Goal: Information Seeking & Learning: Learn about a topic

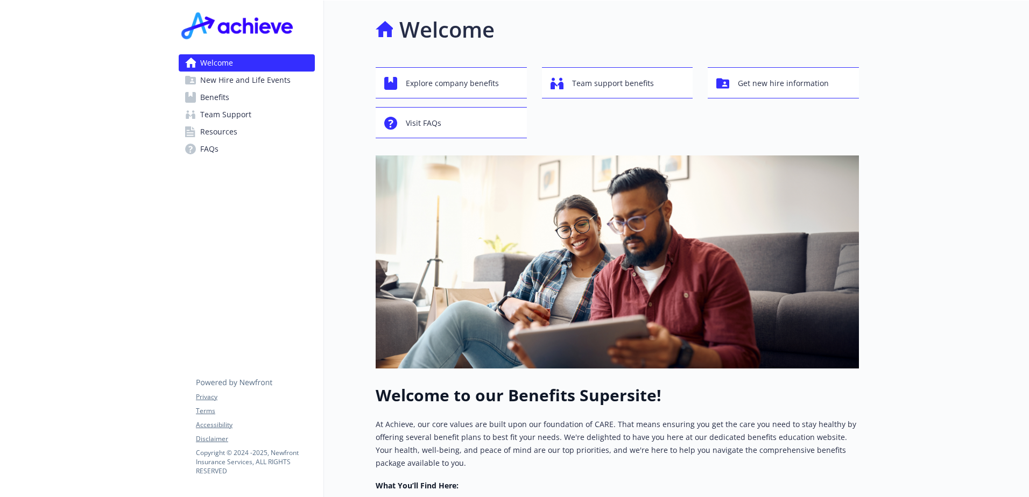
click at [232, 102] on link "Benefits" at bounding box center [247, 97] width 136 height 17
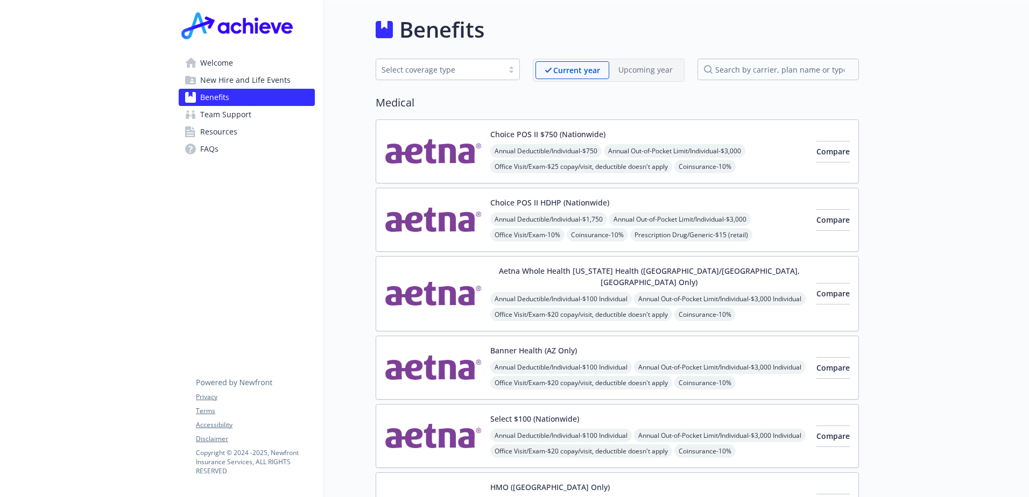
click at [452, 64] on div "Select coverage type" at bounding box center [439, 69] width 116 height 11
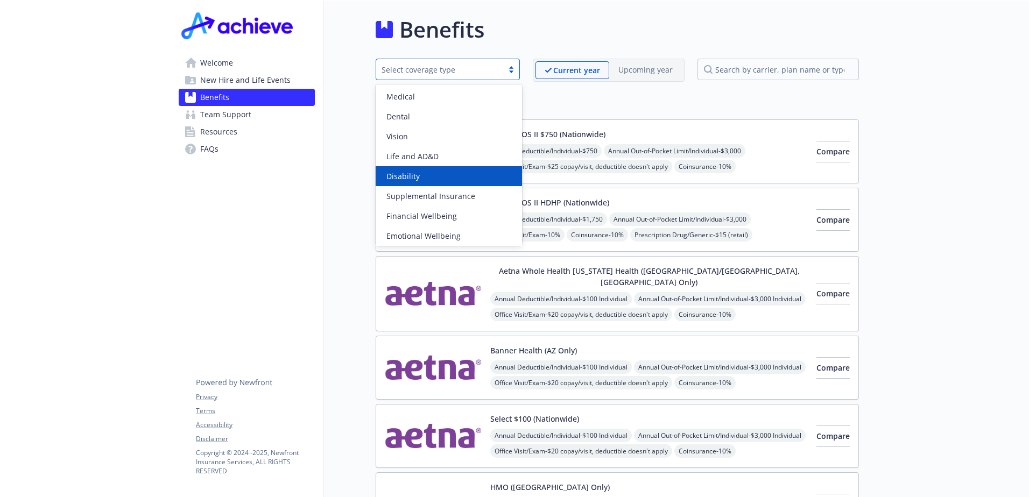
scroll to position [42, 0]
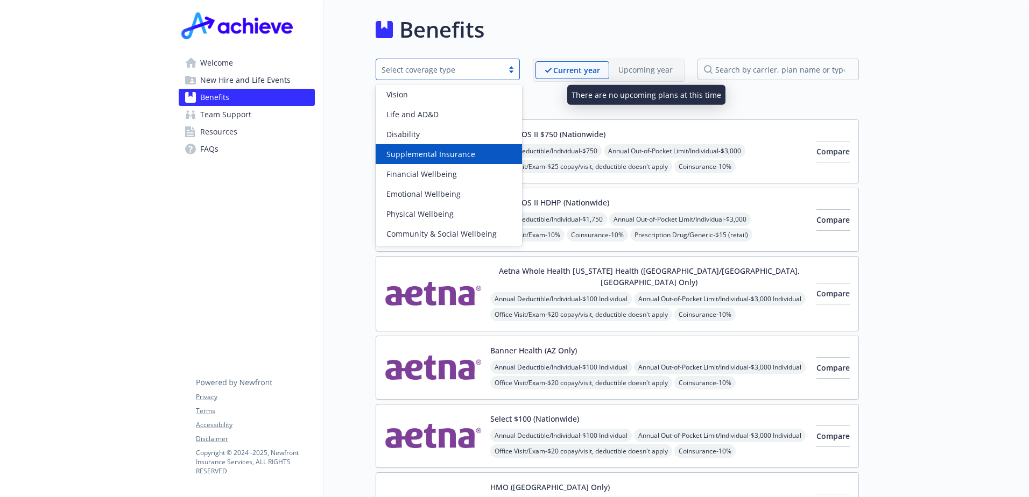
click at [643, 71] on p "Upcoming year" at bounding box center [645, 69] width 54 height 11
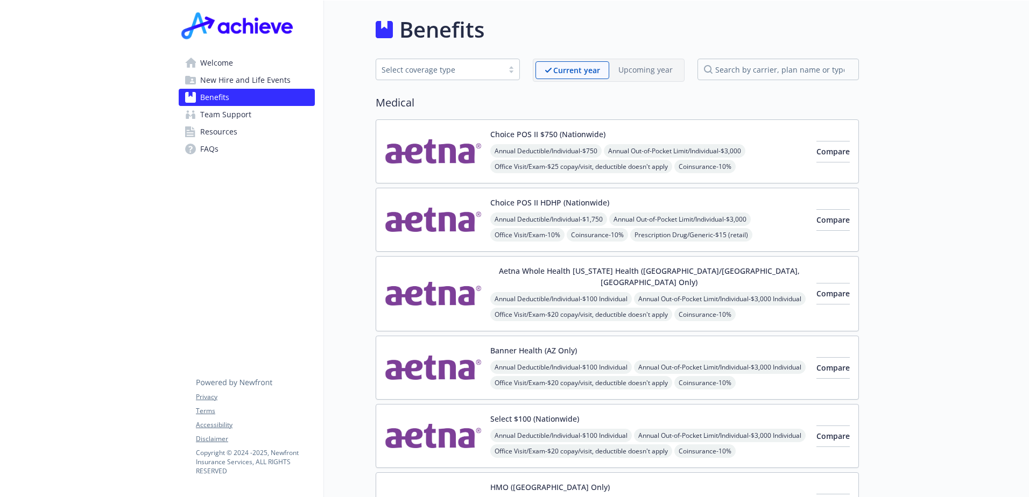
click at [452, 76] on div "Select coverage type" at bounding box center [447, 70] width 144 height 22
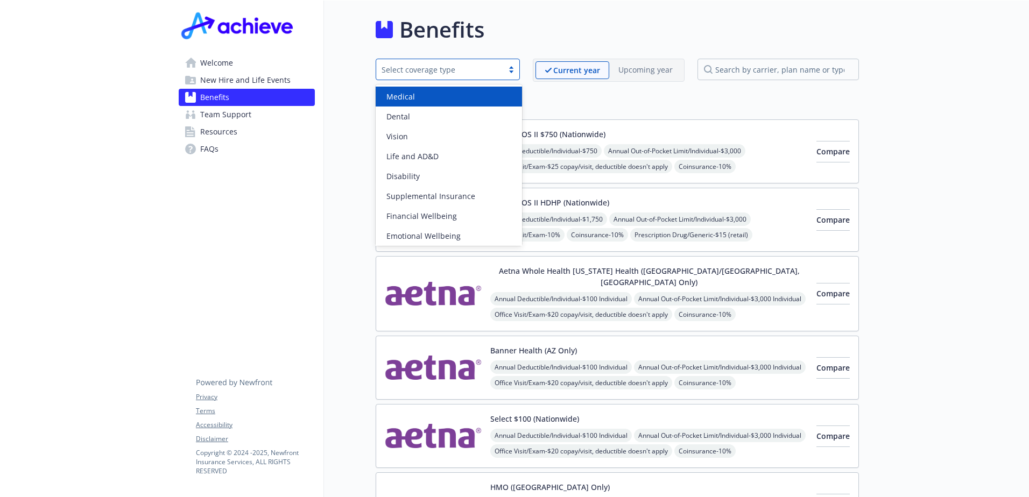
click at [627, 107] on h2 "Medical" at bounding box center [616, 103] width 483 height 16
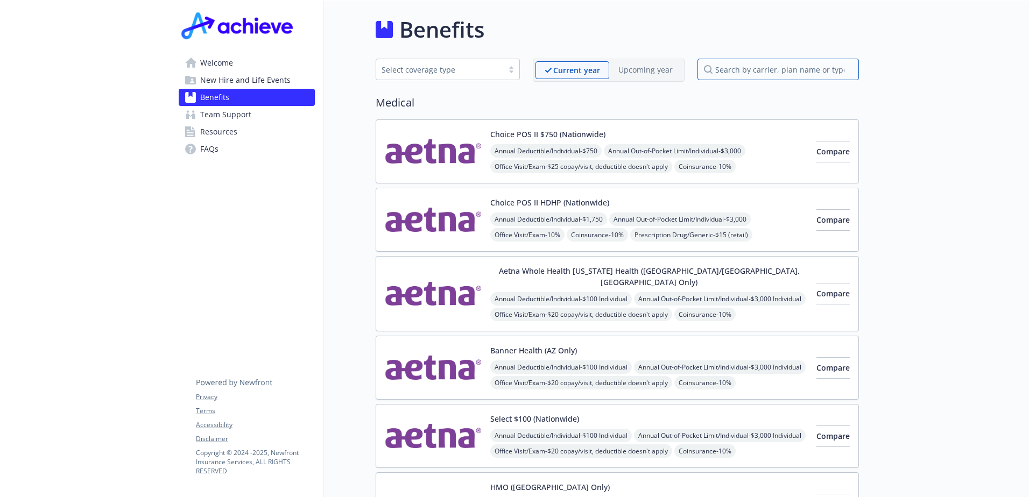
click at [812, 63] on input "search by carrier, plan name or type" at bounding box center [777, 70] width 161 height 22
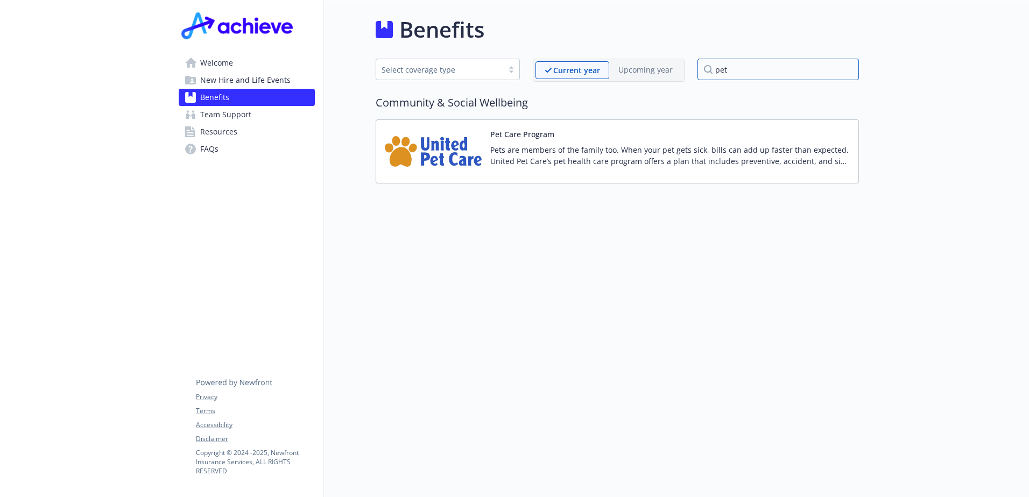
type input "pet"
click at [457, 141] on img at bounding box center [433, 152] width 97 height 46
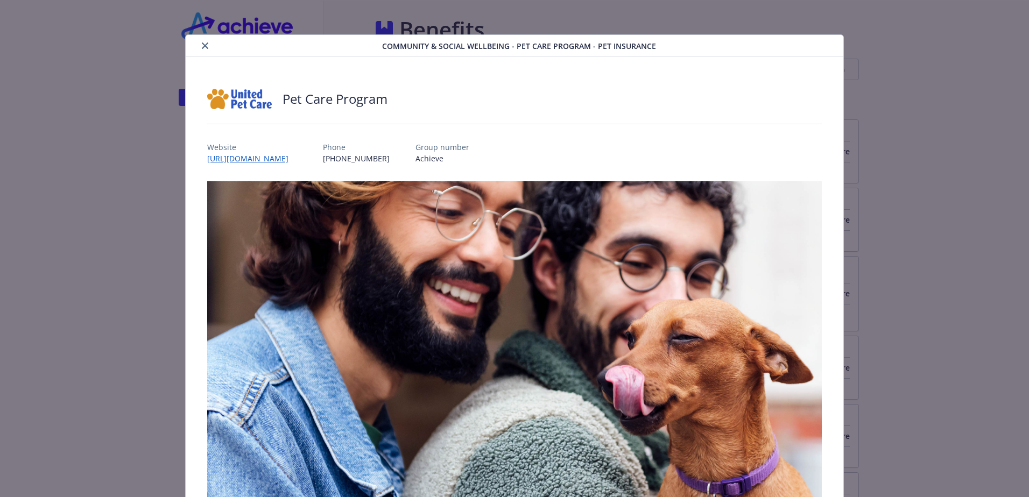
click at [297, 152] on p "Website" at bounding box center [252, 146] width 90 height 11
click at [299, 158] on link "[URL][DOMAIN_NAME]" at bounding box center [253, 158] width 92 height 12
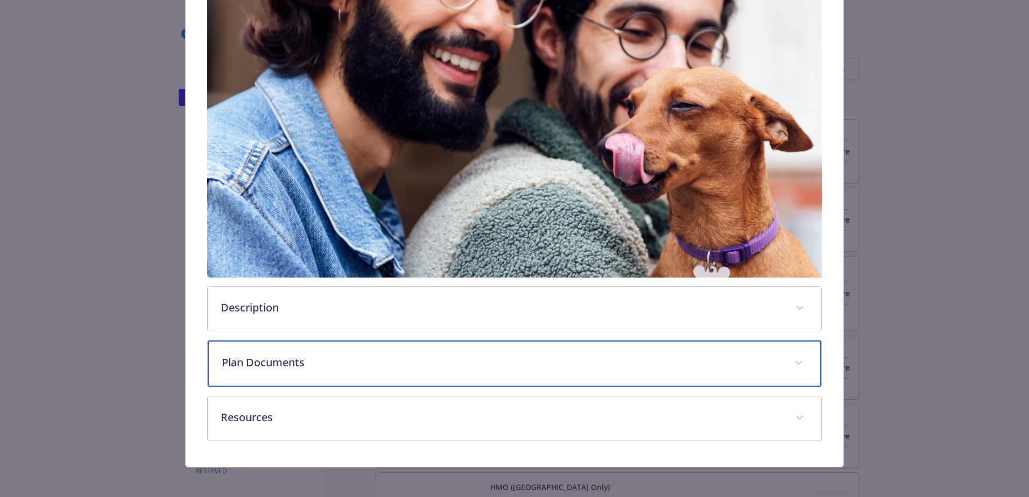
click at [443, 354] on p "Plan Documents" at bounding box center [501, 362] width 559 height 16
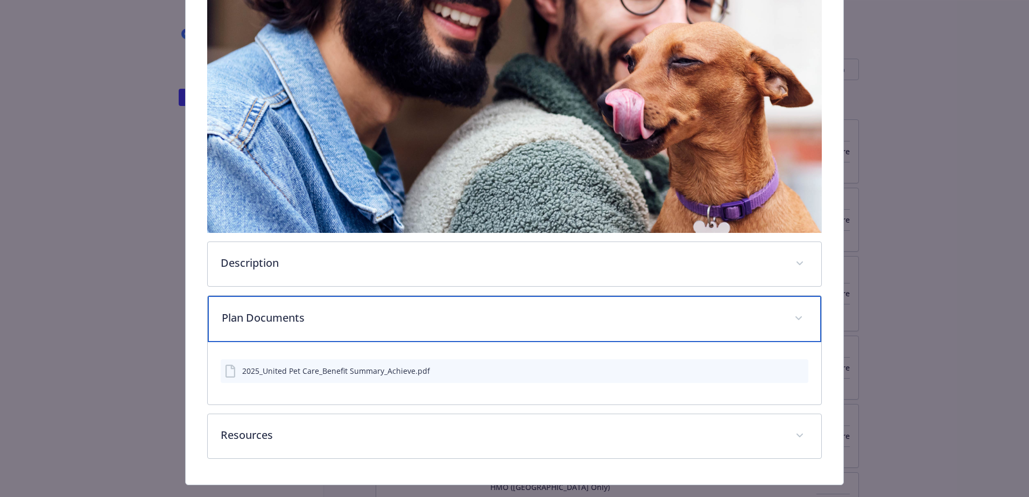
scroll to position [296, 0]
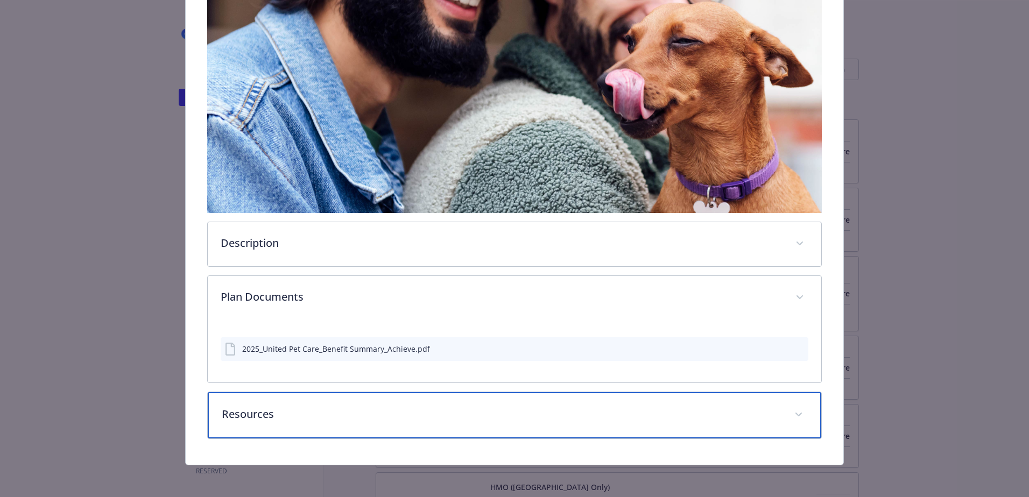
click at [387, 402] on div "Resources" at bounding box center [514, 415] width 613 height 46
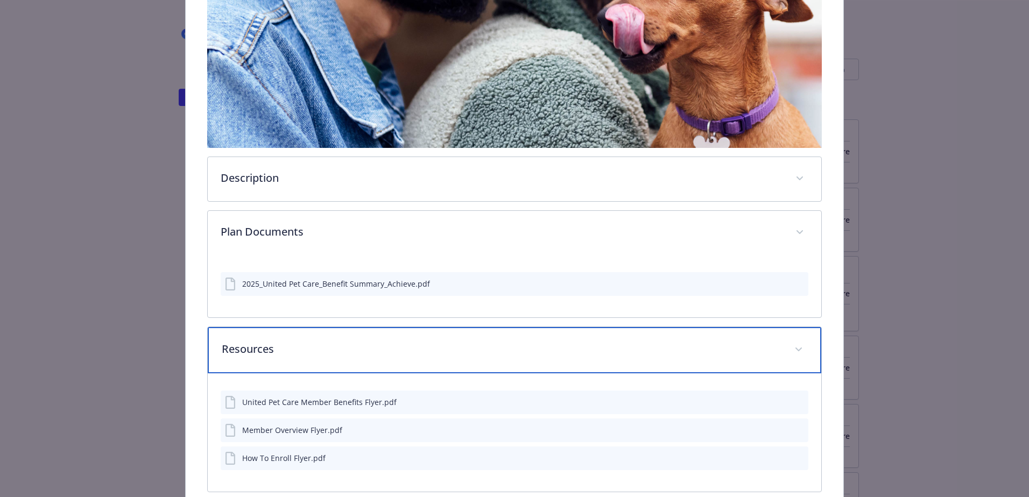
scroll to position [415, 0]
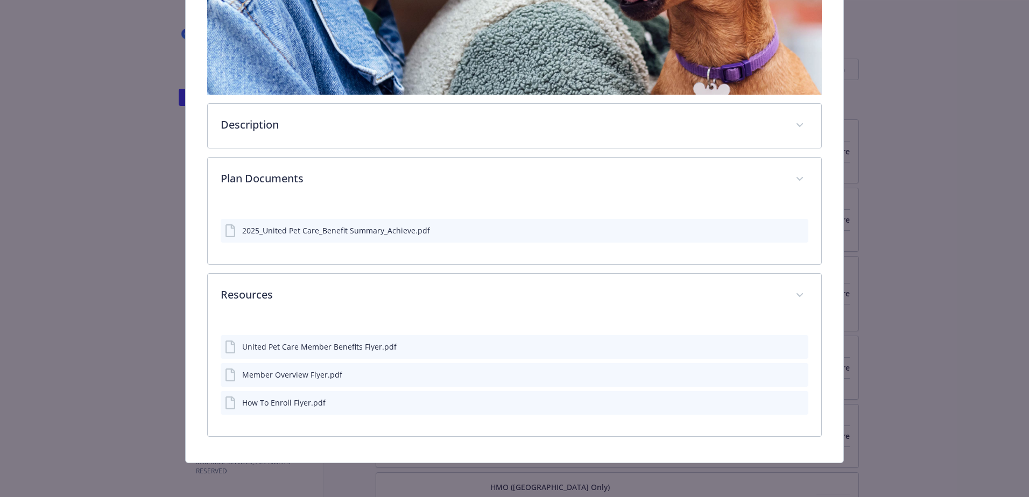
click at [398, 232] on div "2025_United Pet Care_Benefit Summary_Achieve.pdf" at bounding box center [336, 230] width 188 height 11
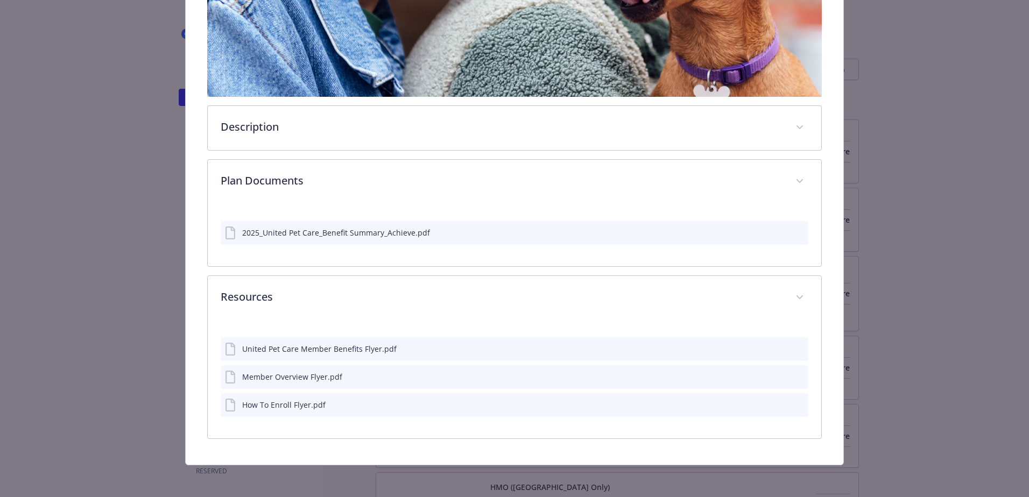
click at [777, 234] on button "details for plan Community & Social Wellbeing - Pet Care Program - Pet Insurance" at bounding box center [781, 232] width 9 height 11
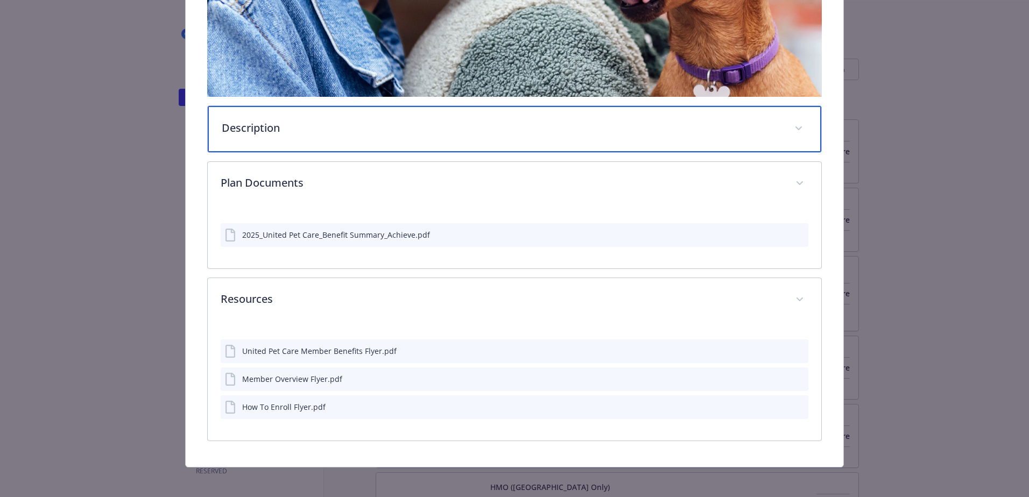
click at [795, 127] on span "details for plan Community & Social Wellbeing - Pet Care Program - Pet Insurance" at bounding box center [798, 128] width 17 height 17
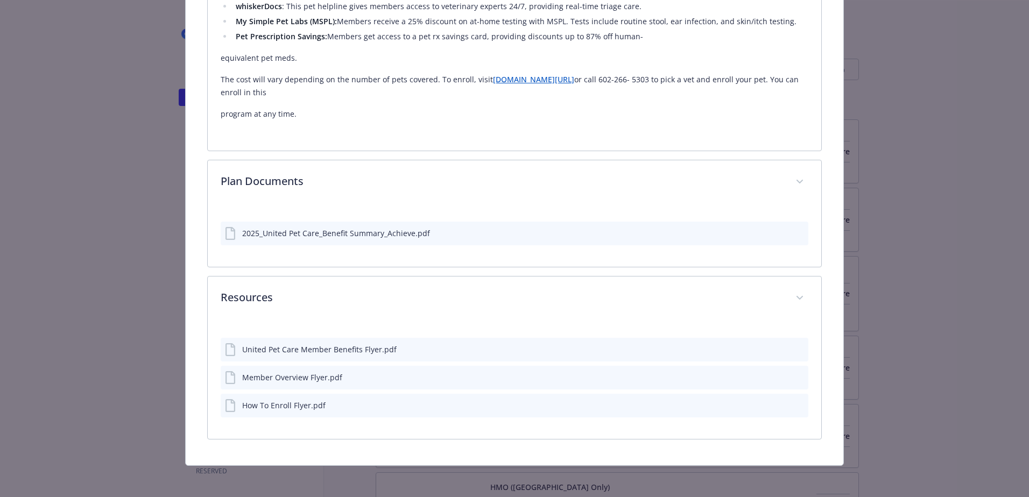
scroll to position [713, 0]
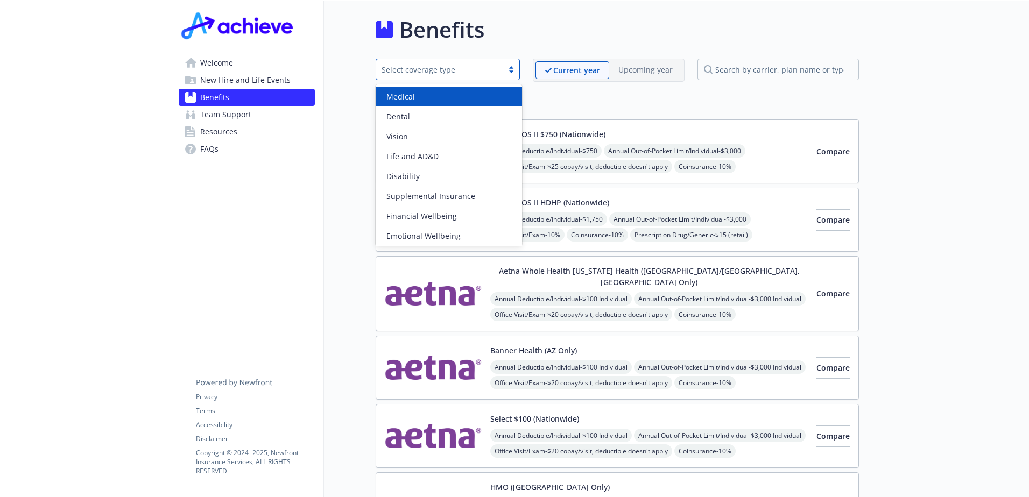
click at [468, 70] on div "Select coverage type" at bounding box center [439, 69] width 116 height 11
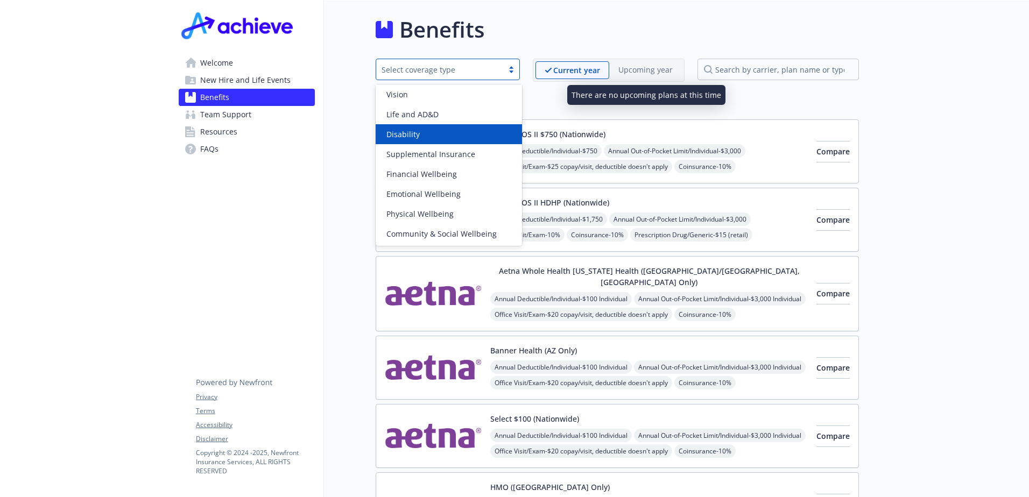
click at [662, 69] on p "Upcoming year" at bounding box center [645, 69] width 54 height 11
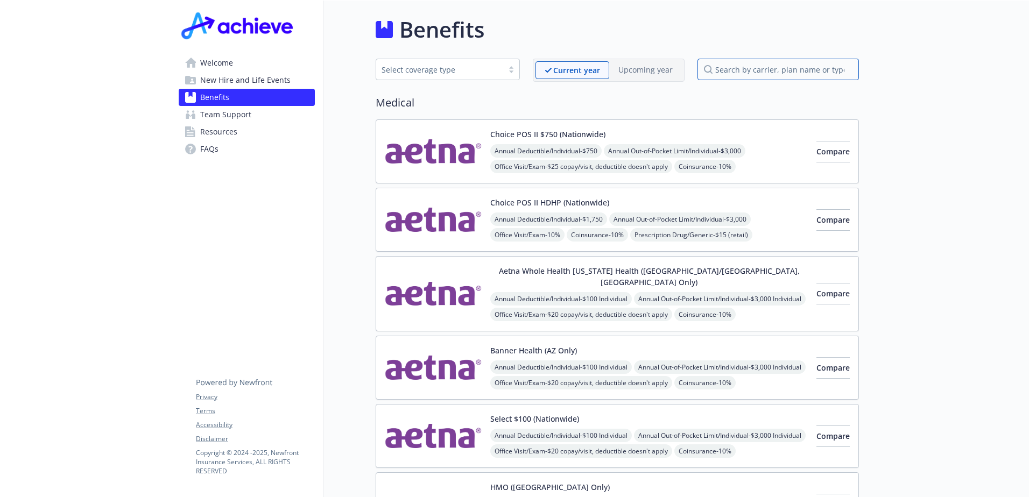
click at [767, 65] on input "search by carrier, plan name or type" at bounding box center [777, 70] width 161 height 22
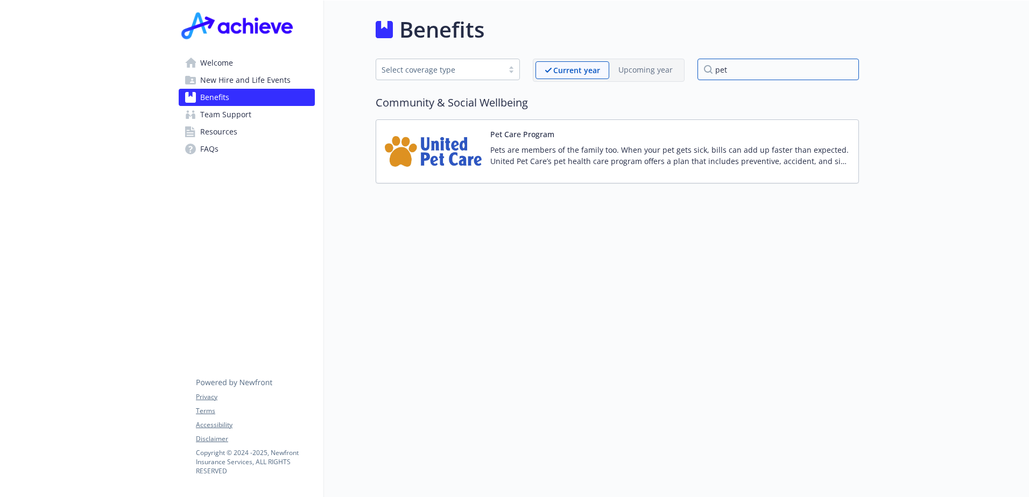
type input "pet"
click at [507, 131] on button "Pet Care Program" at bounding box center [522, 134] width 64 height 11
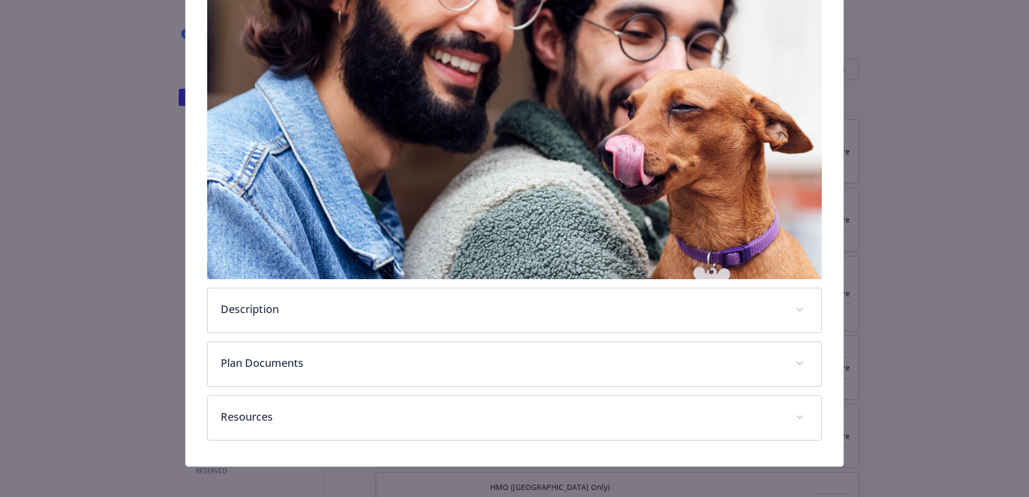
scroll to position [232, 0]
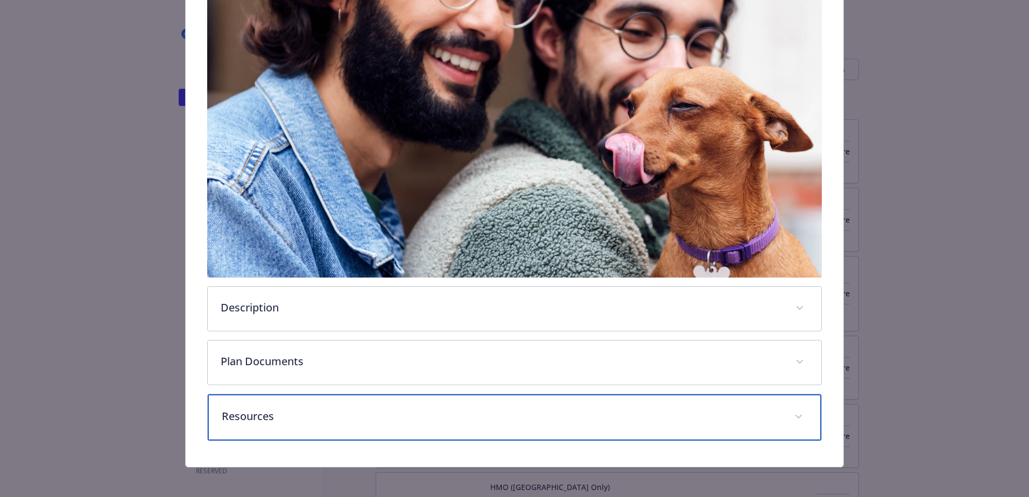
click at [415, 413] on p "Resources" at bounding box center [501, 416] width 559 height 16
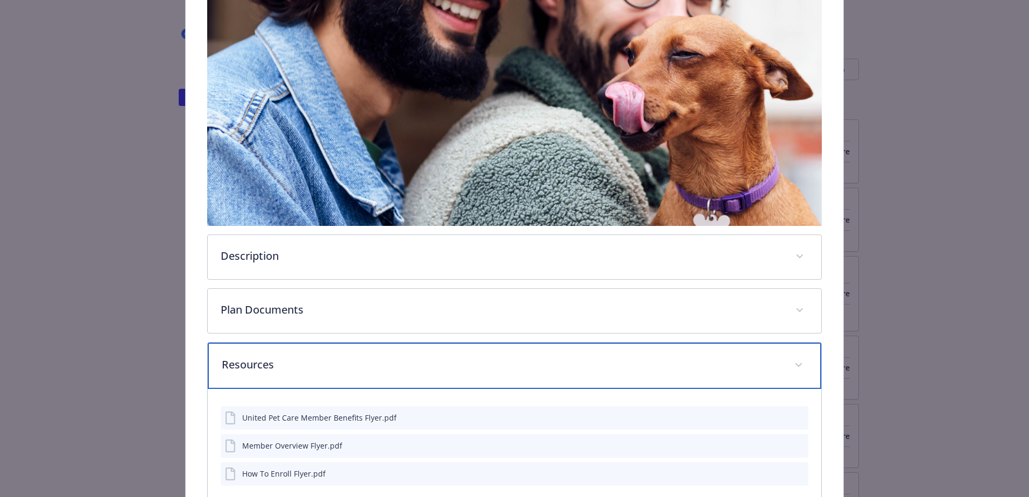
scroll to position [352, 0]
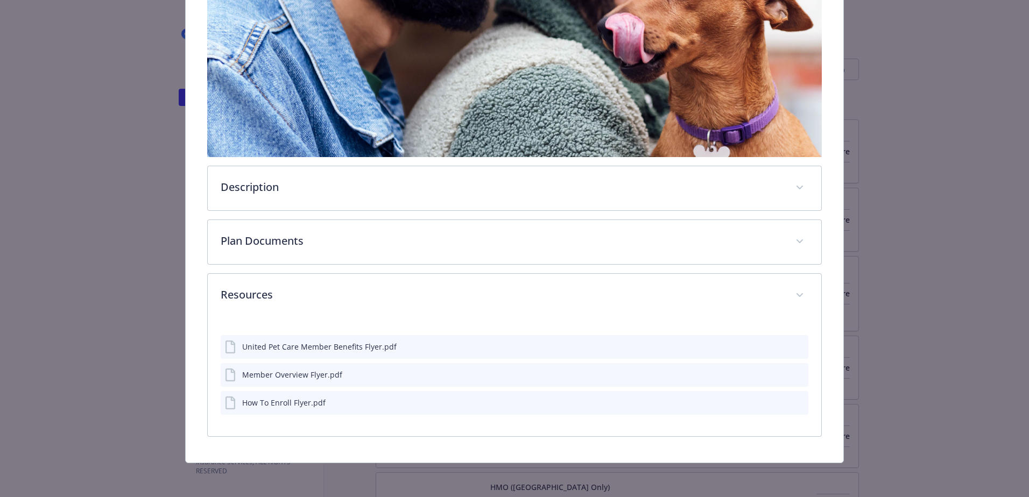
click at [776, 399] on icon "download file" at bounding box center [780, 402] width 9 height 9
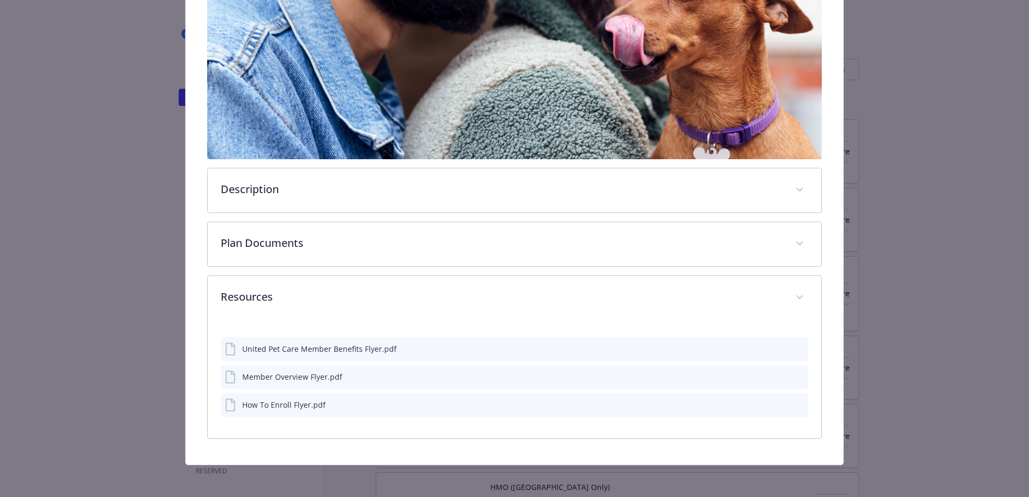
scroll to position [0, 0]
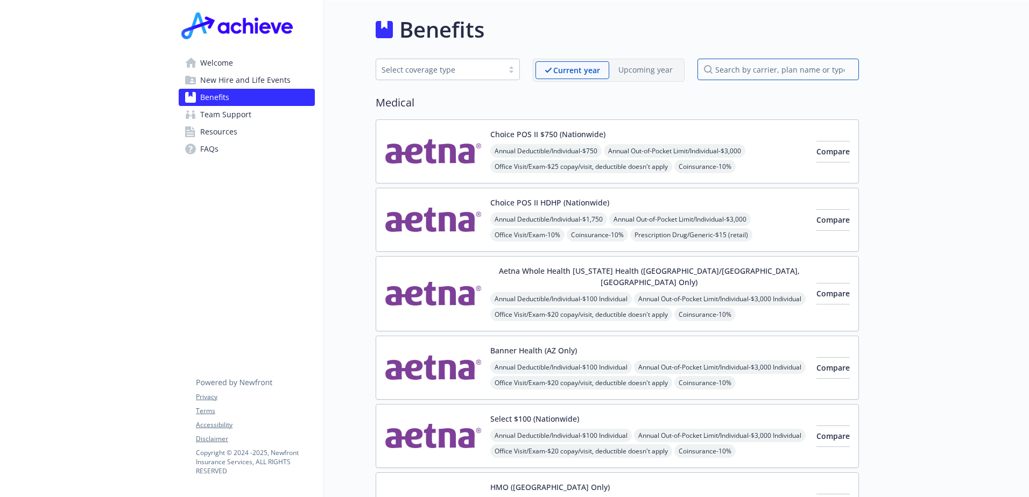
click at [761, 69] on input "search by carrier, plan name or type" at bounding box center [777, 70] width 161 height 22
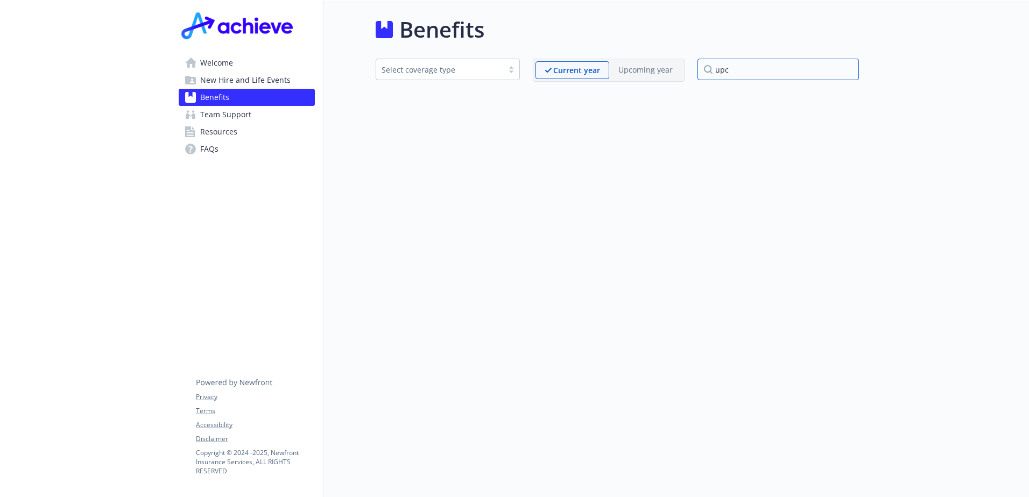
type input "upc"
click at [582, 301] on div "Benefits Select coverage type Current year Upcoming year upc" at bounding box center [591, 249] width 535 height 497
